Goal: Check status: Check status

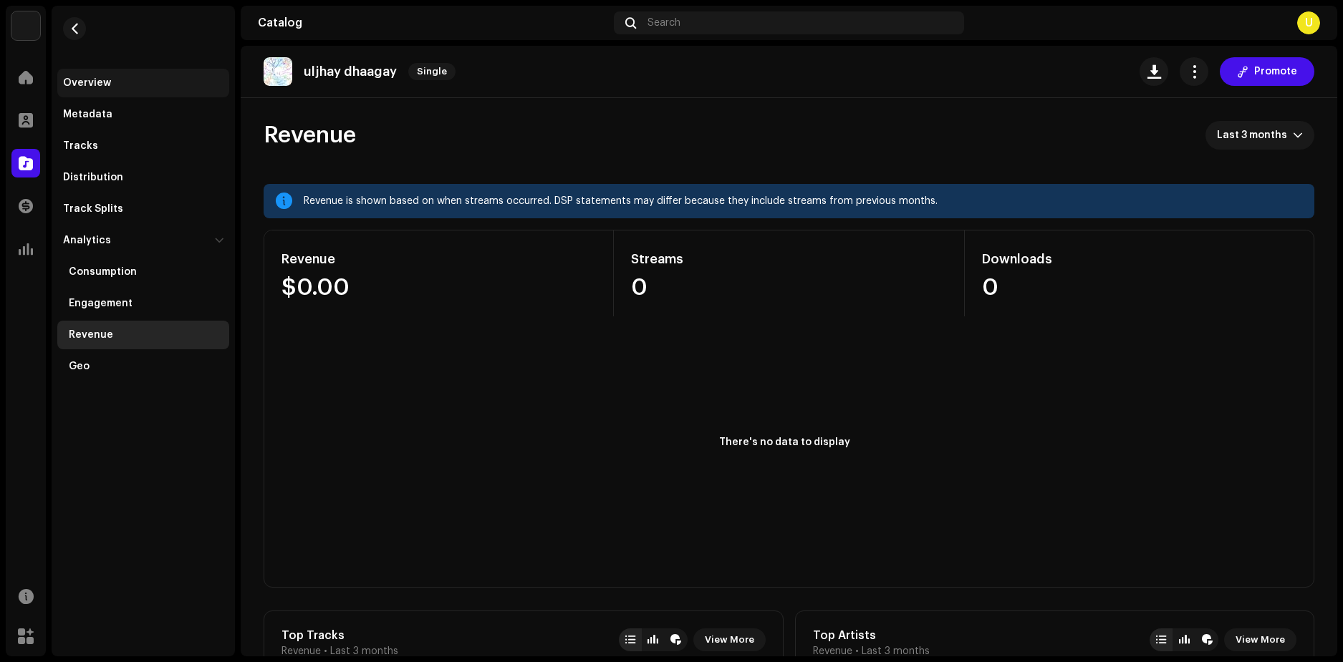
click at [112, 90] on div "Overview" at bounding box center [143, 83] width 172 height 29
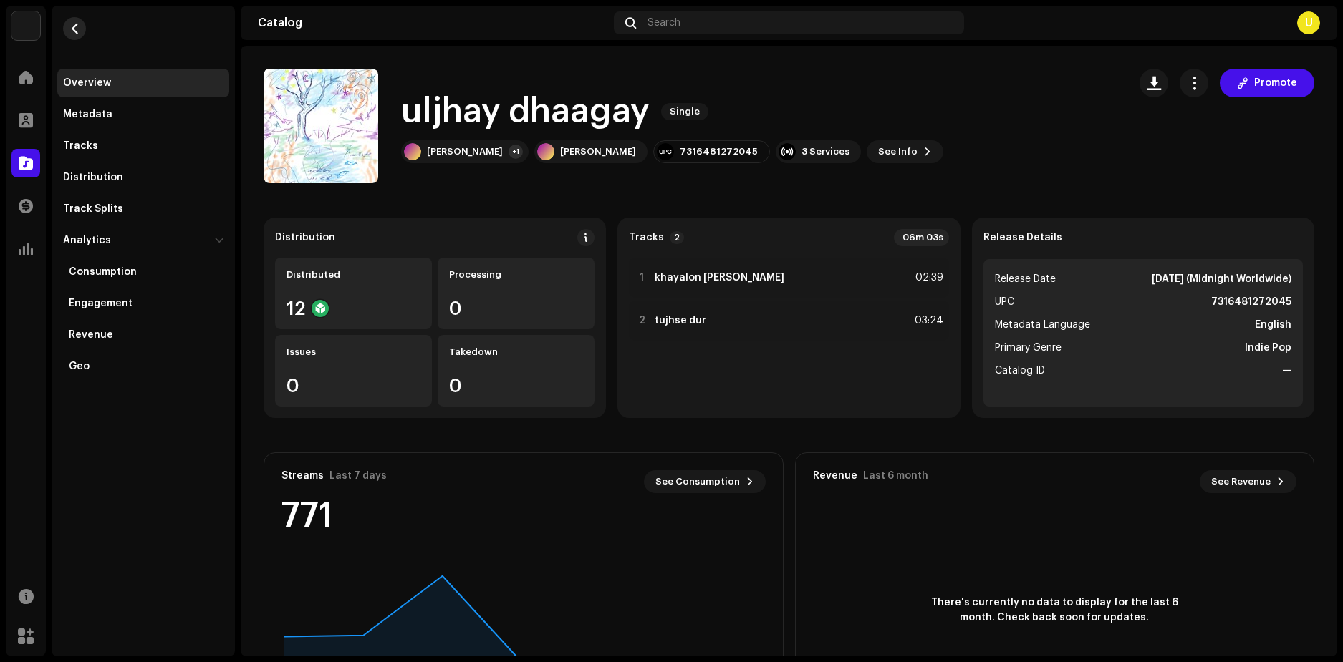
click at [79, 37] on button "button" at bounding box center [74, 28] width 23 height 23
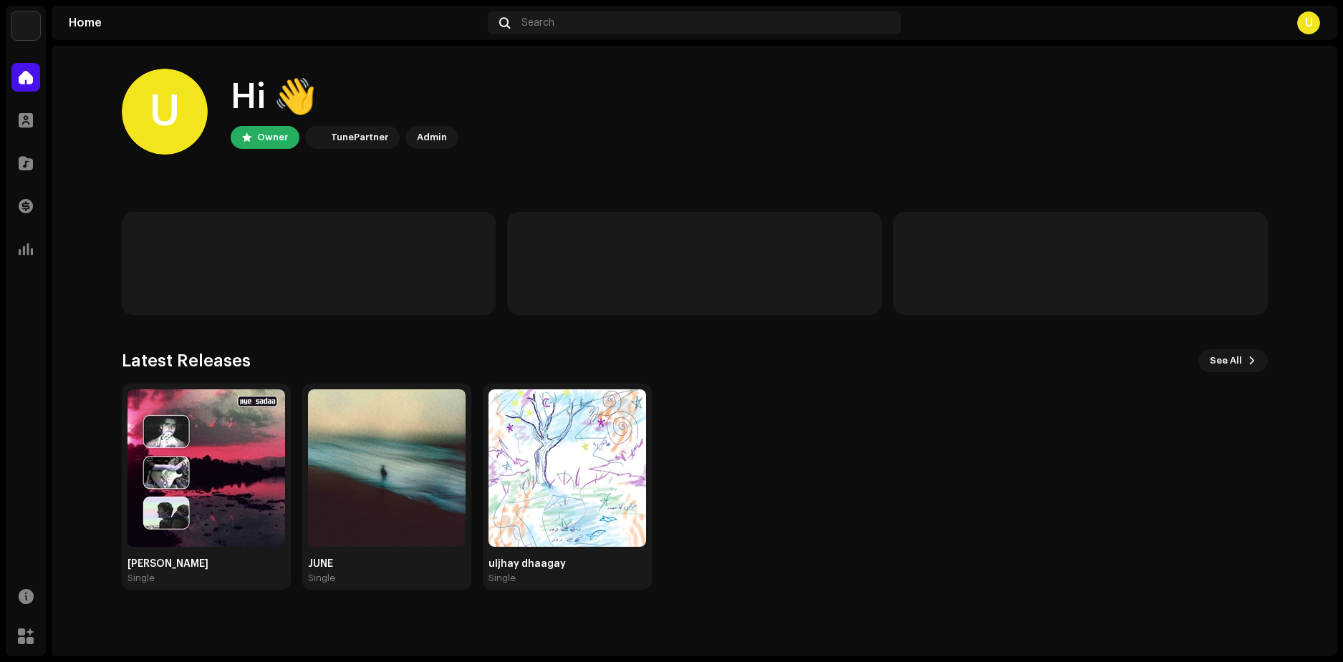
click at [11, 79] on div "Home" at bounding box center [26, 77] width 40 height 40
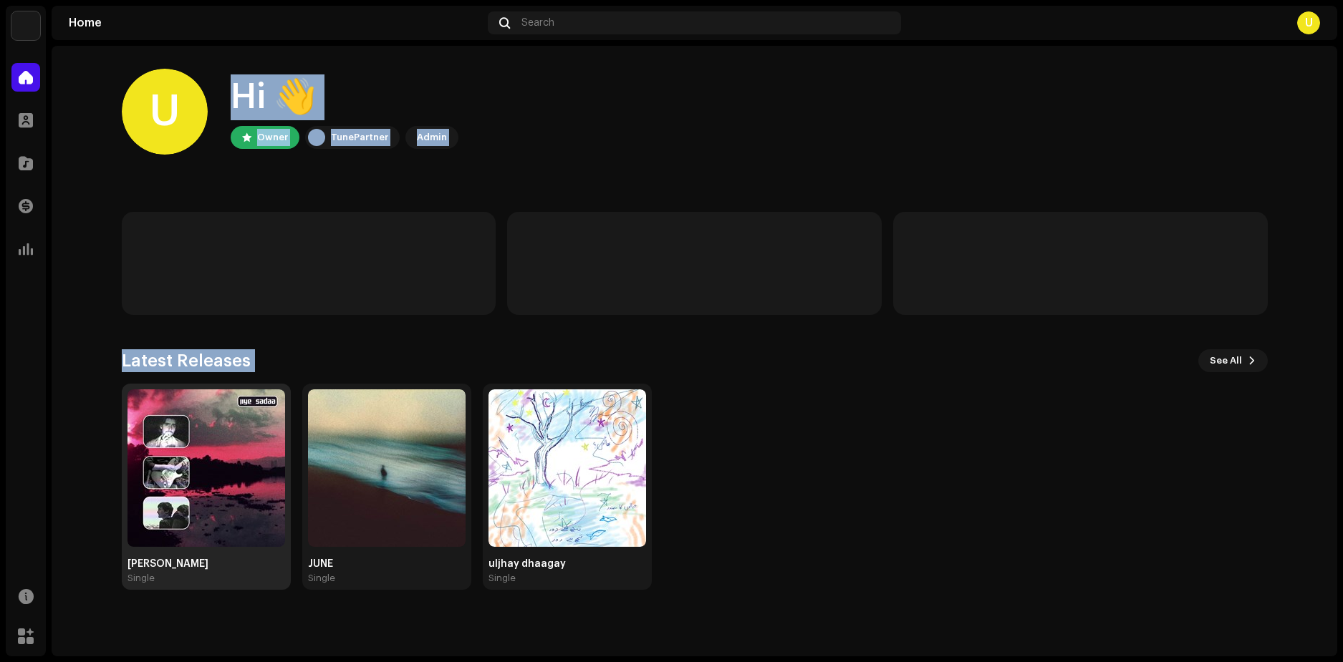
drag, startPoint x: 195, startPoint y: 395, endPoint x: 202, endPoint y: 455, distance: 59.8
click at [204, 454] on home-home "U Hi 👋 Owner TunePartner Admin Latest Releases See All jiye sadaa Single JUNE S…" at bounding box center [694, 329] width 1285 height 567
click at [221, 490] on img at bounding box center [206, 469] width 158 height 158
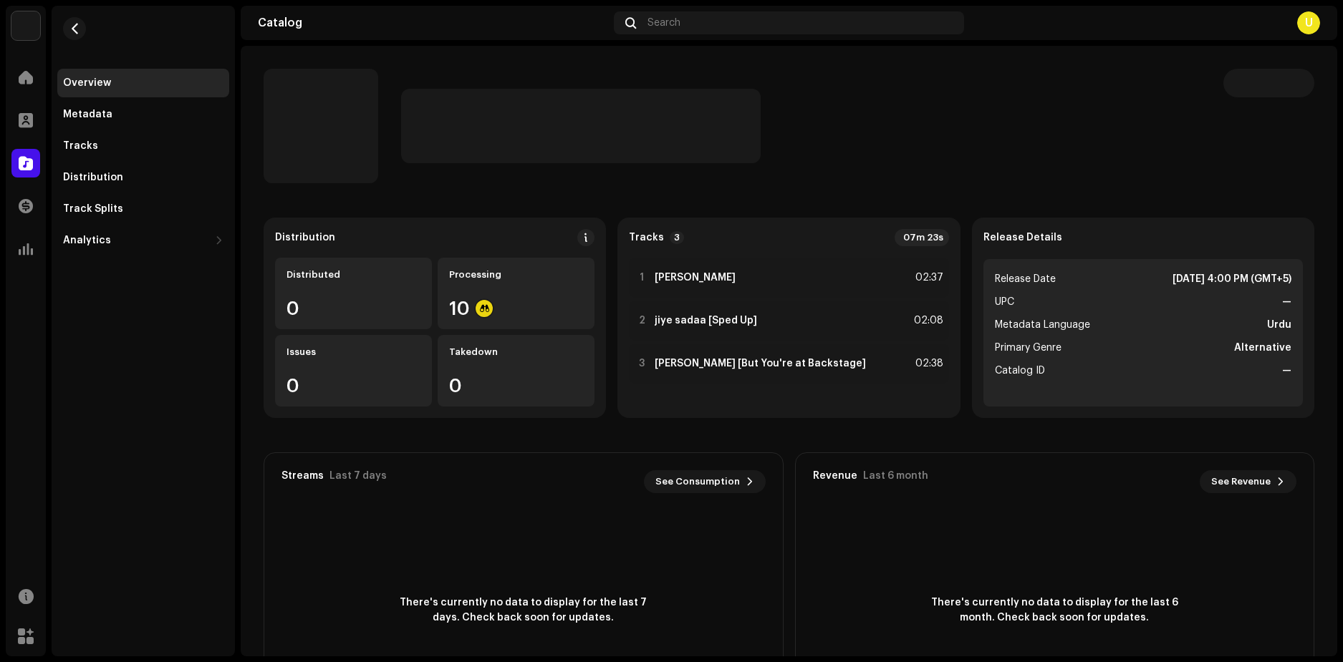
click at [234, 473] on div "Overview Metadata Tracks Distribution Track Splits Analytics Consumption Engage…" at bounding box center [143, 331] width 183 height 651
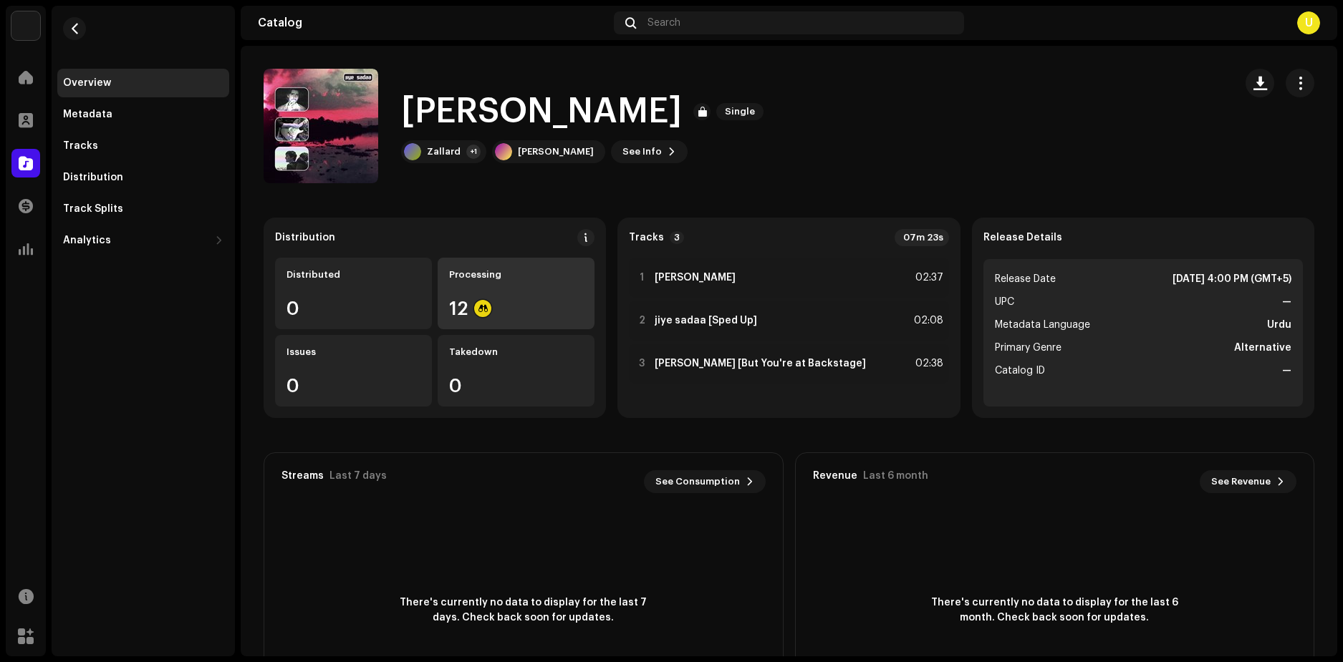
click at [490, 308] on div "12" at bounding box center [516, 308] width 134 height 19
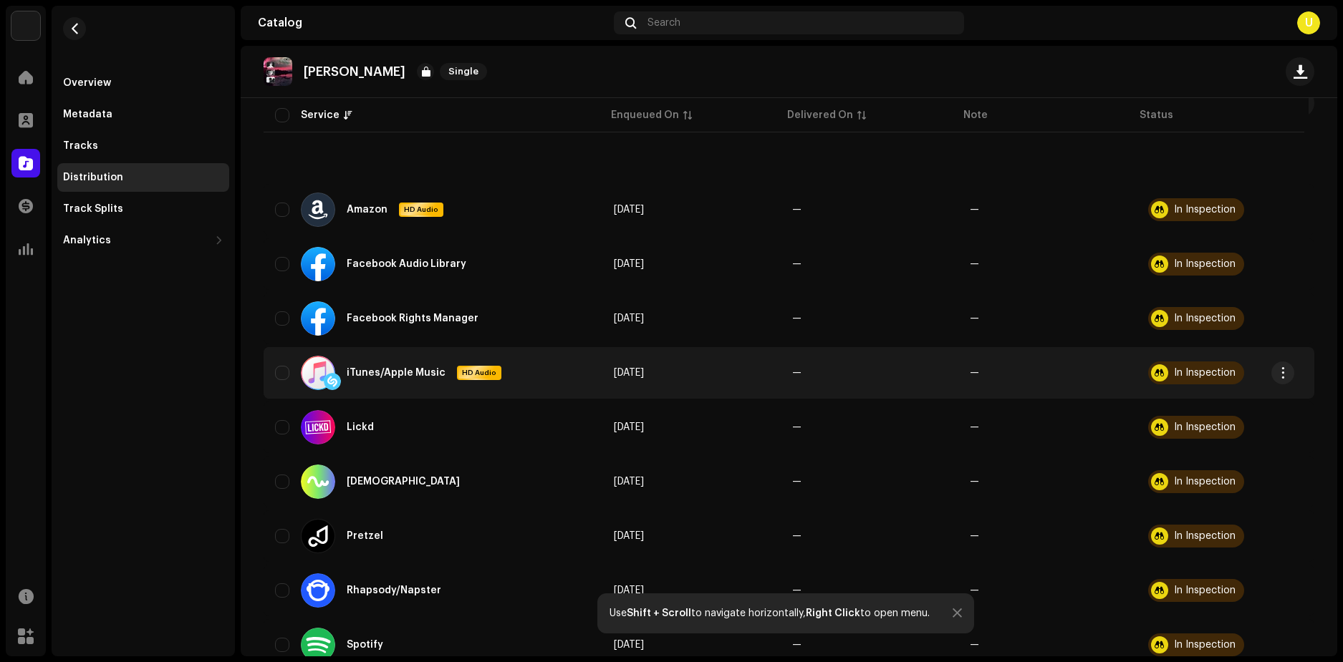
scroll to position [358, 0]
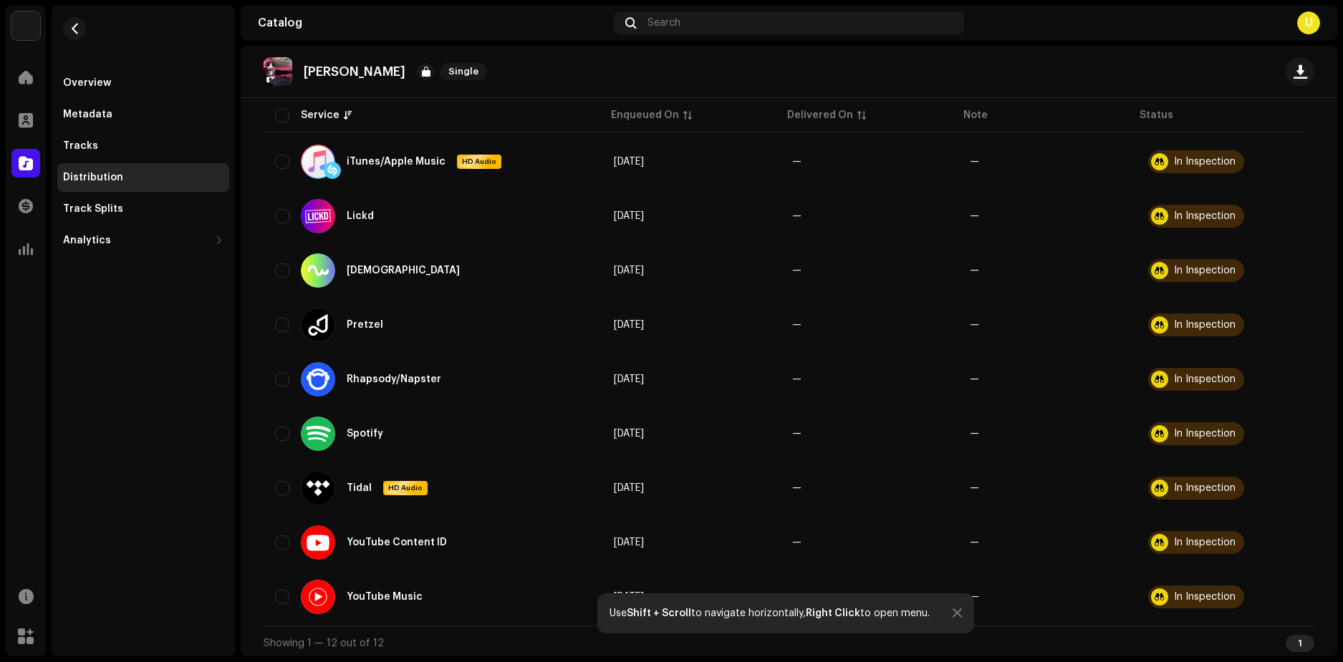
click at [957, 613] on div at bounding box center [956, 613] width 9 height 11
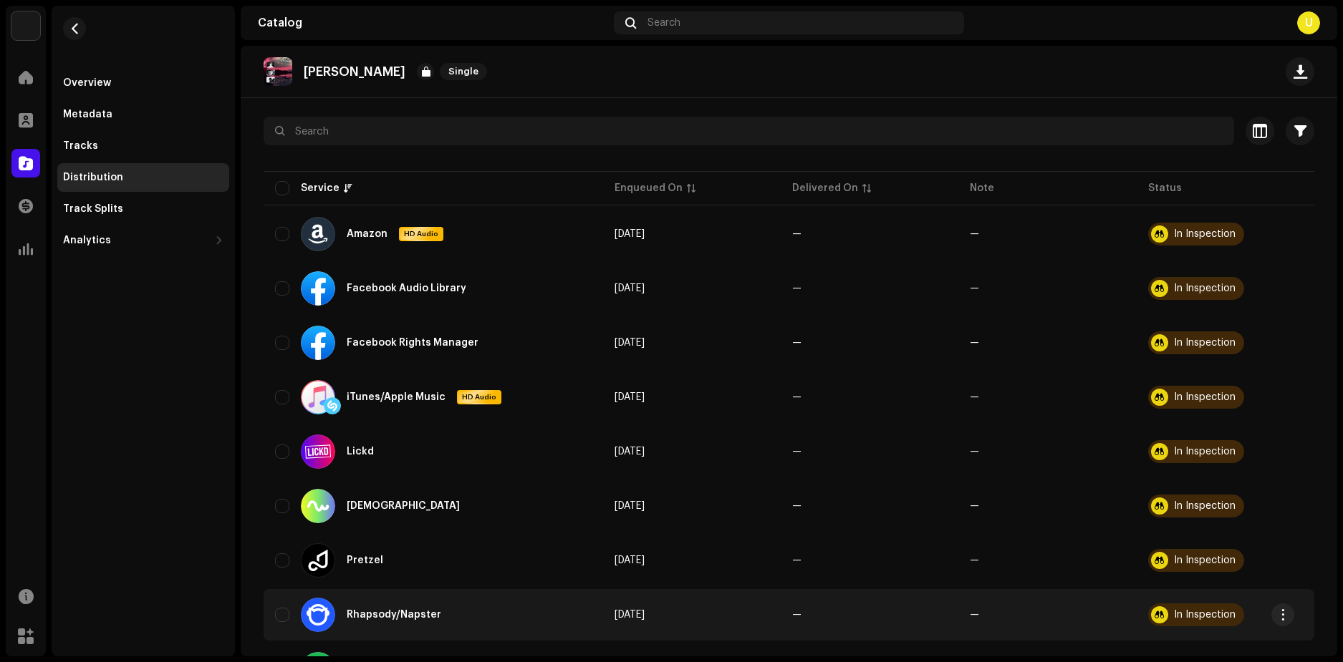
scroll to position [0, 0]
